Goal: Task Accomplishment & Management: Use online tool/utility

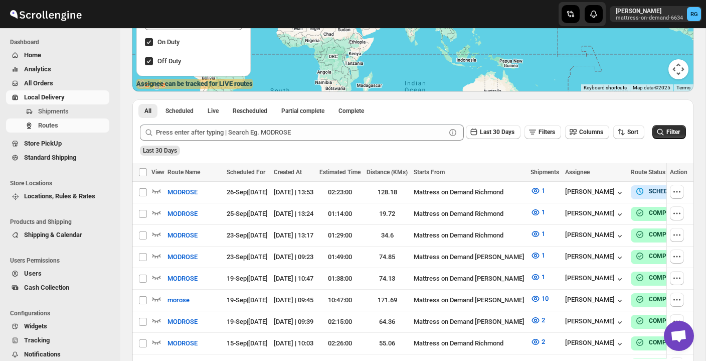
click at [61, 96] on span "Local Delivery" at bounding box center [44, 97] width 41 height 8
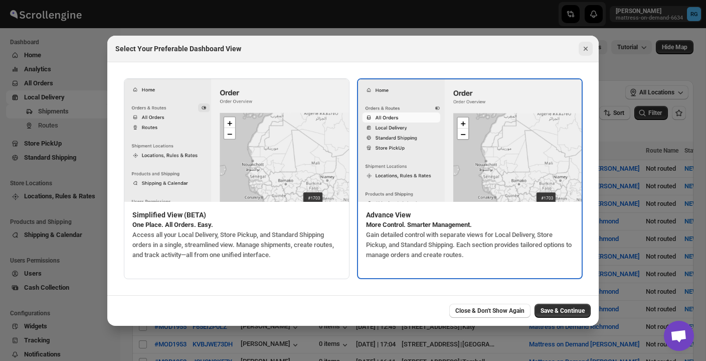
click at [586, 46] on icon "Close" at bounding box center [586, 49] width 10 height 10
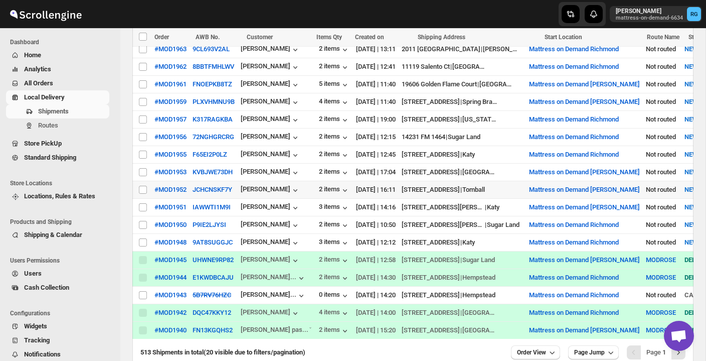
scroll to position [281, 0]
click at [330, 221] on div "2 items" at bounding box center [334, 225] width 31 height 10
click at [144, 224] on input "Select shipment" at bounding box center [143, 224] width 8 height 8
checkbox input "true"
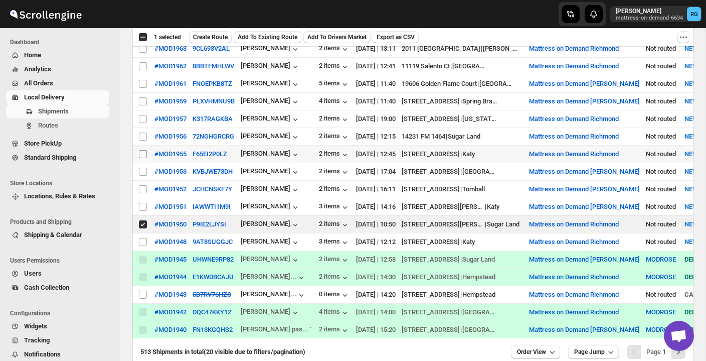
click at [142, 153] on input "Select shipment" at bounding box center [143, 154] width 8 height 8
checkbox input "true"
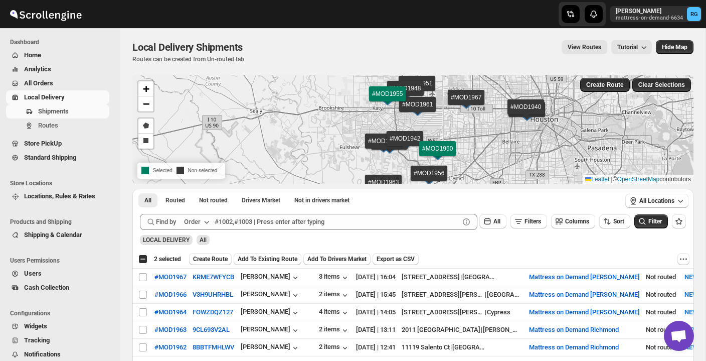
scroll to position [0, 0]
click at [215, 260] on span "Create Route" at bounding box center [210, 259] width 35 height 8
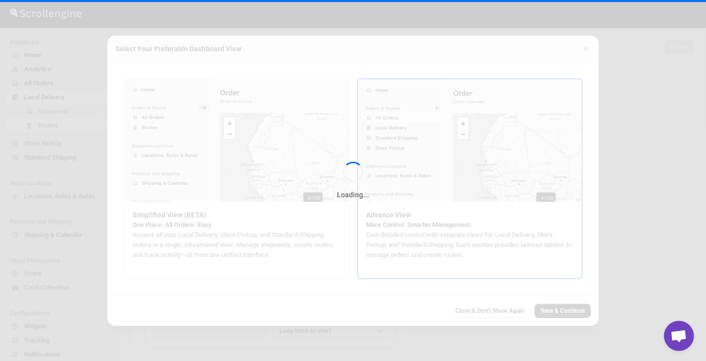
type input "Route - 29/09-0953"
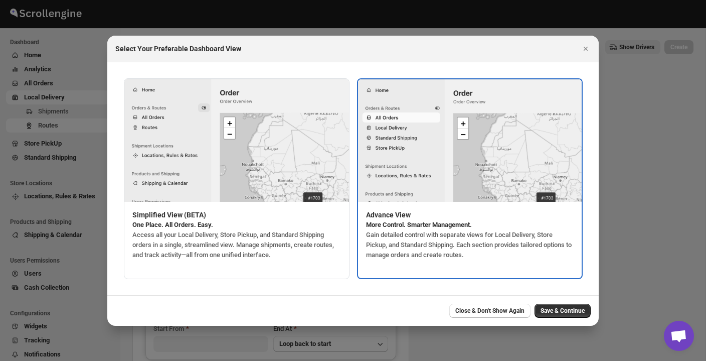
type input "Mattress on Demand Richmond"
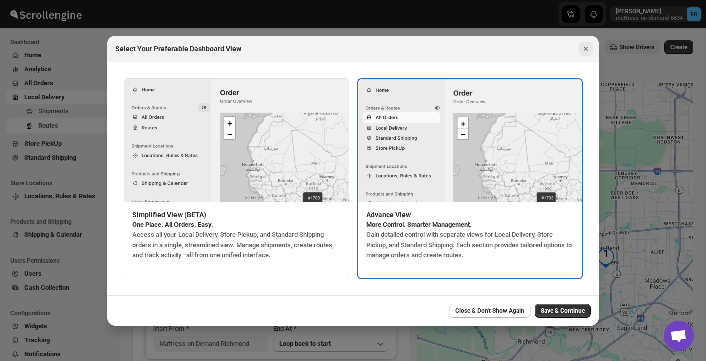
click at [585, 48] on icon "Close" at bounding box center [586, 49] width 10 height 10
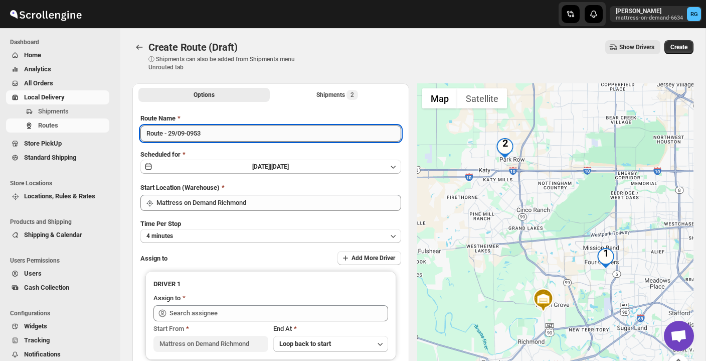
click at [276, 133] on input "Route - 29/09-0953" at bounding box center [270, 133] width 261 height 16
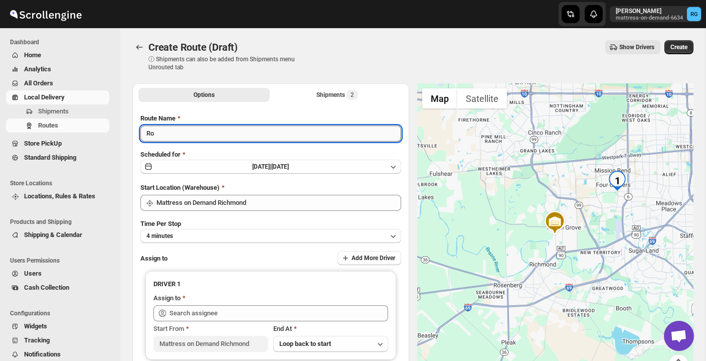
type input "R"
type input "m"
type input "MODROSE"
click at [243, 235] on button "4 minutes" at bounding box center [270, 236] width 261 height 14
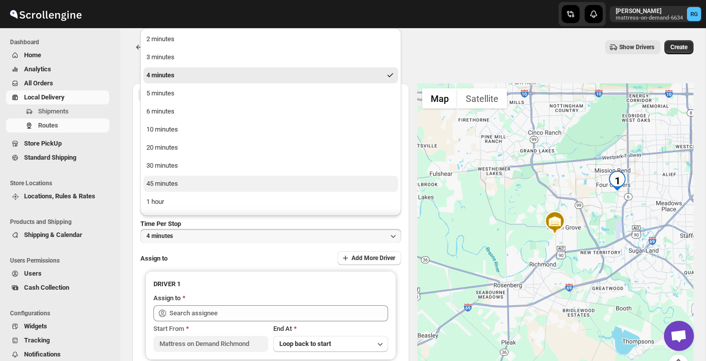
click at [247, 181] on button "45 minutes" at bounding box center [270, 184] width 255 height 16
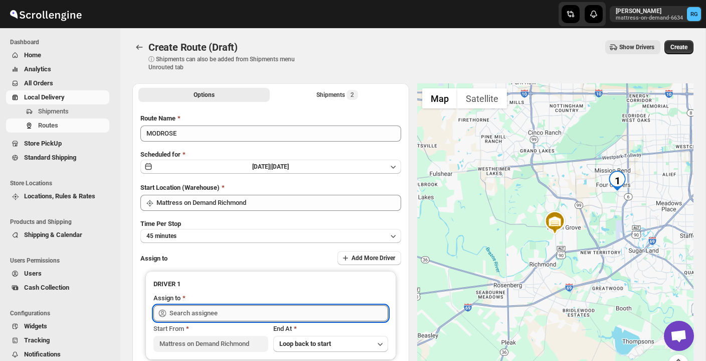
click at [230, 311] on input "text" at bounding box center [279, 313] width 219 height 16
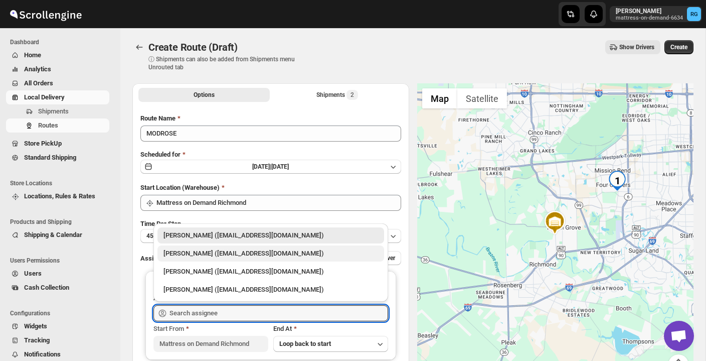
click at [240, 253] on div "[PERSON_NAME] ([EMAIL_ADDRESS][DOMAIN_NAME])" at bounding box center [271, 253] width 215 height 10
type input "[PERSON_NAME] ([EMAIL_ADDRESS][DOMAIN_NAME])"
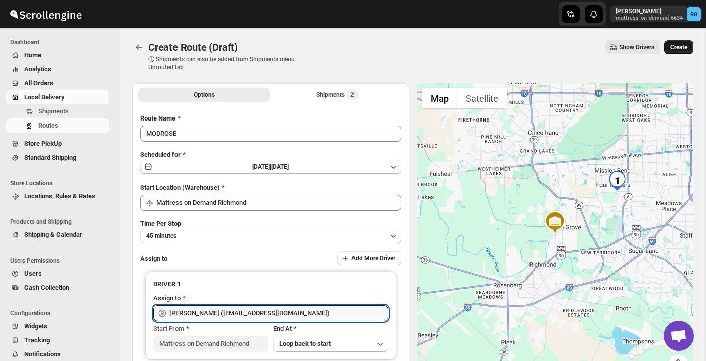
click at [676, 50] on span "Create" at bounding box center [679, 47] width 17 height 8
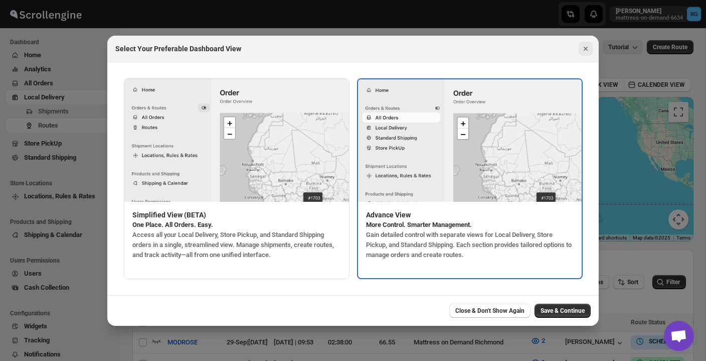
click at [585, 48] on icon "Close" at bounding box center [586, 49] width 4 height 4
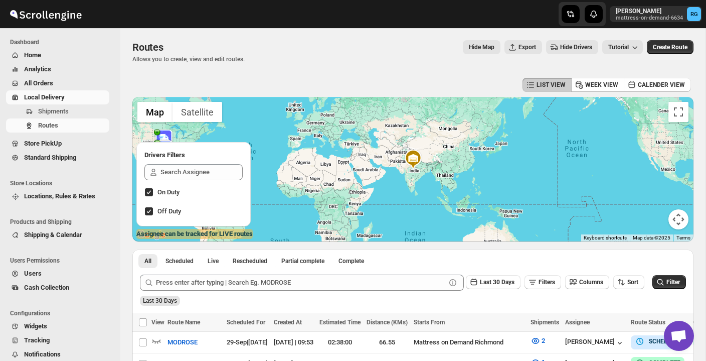
scroll to position [258, 0]
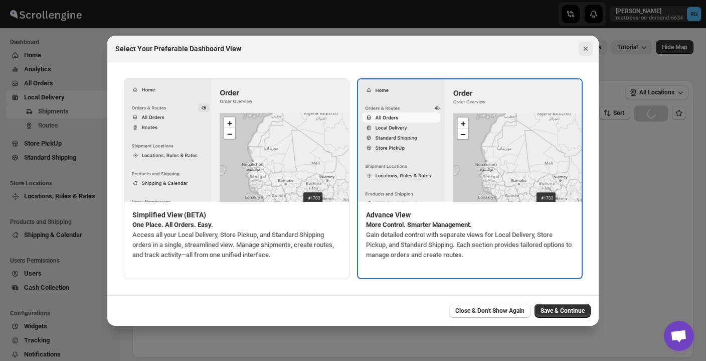
click at [586, 51] on icon "Close" at bounding box center [586, 49] width 10 height 10
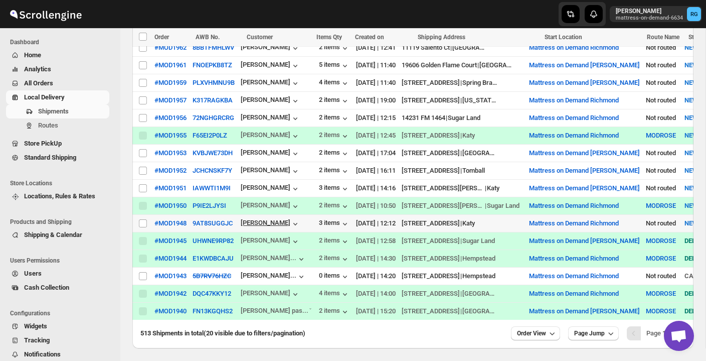
scroll to position [300, 0]
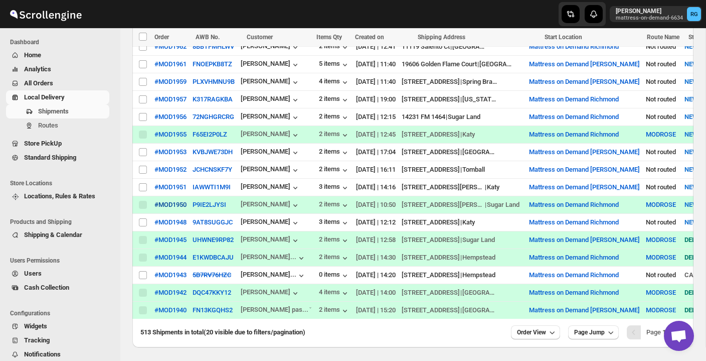
click at [167, 206] on div "#MOD1950" at bounding box center [170, 205] width 32 height 8
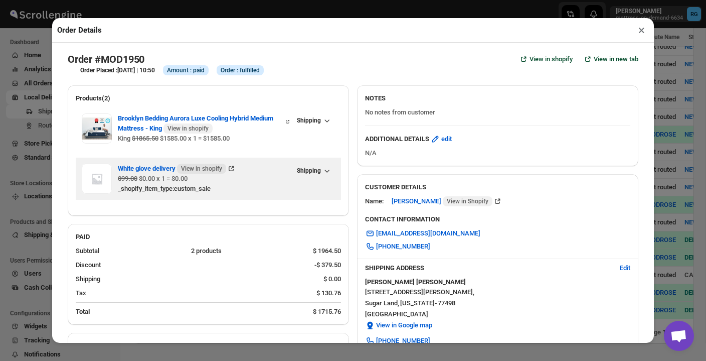
scroll to position [0, 0]
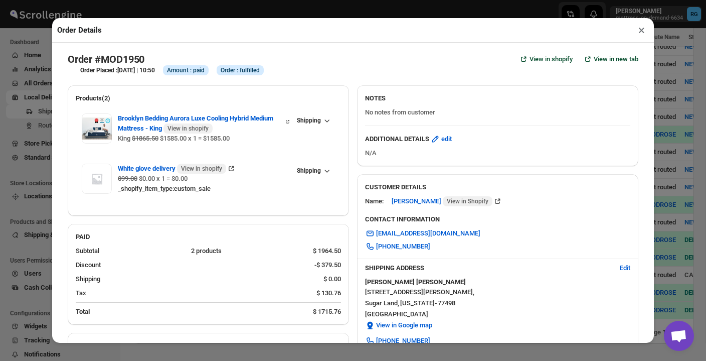
click at [641, 31] on button "×" at bounding box center [642, 30] width 15 height 14
